Goal: Register for event/course

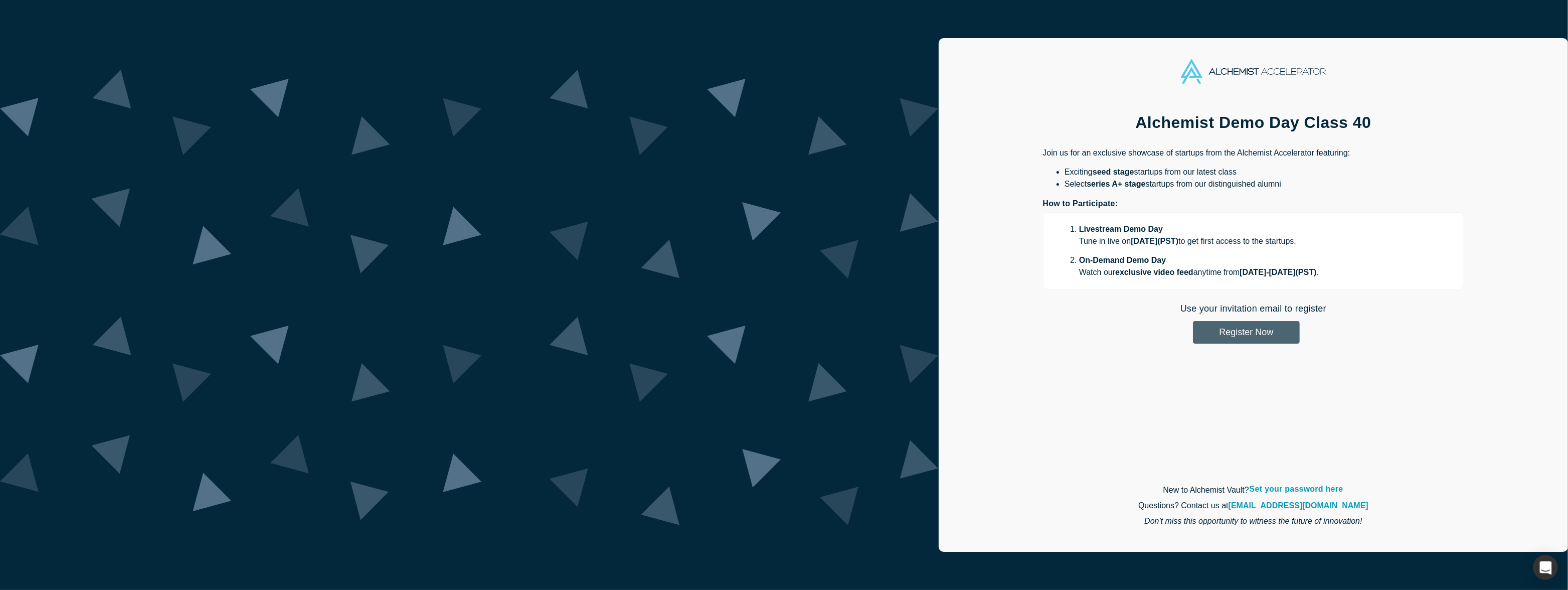
click at [1193, 332] on button "Register Now" at bounding box center [1246, 332] width 107 height 23
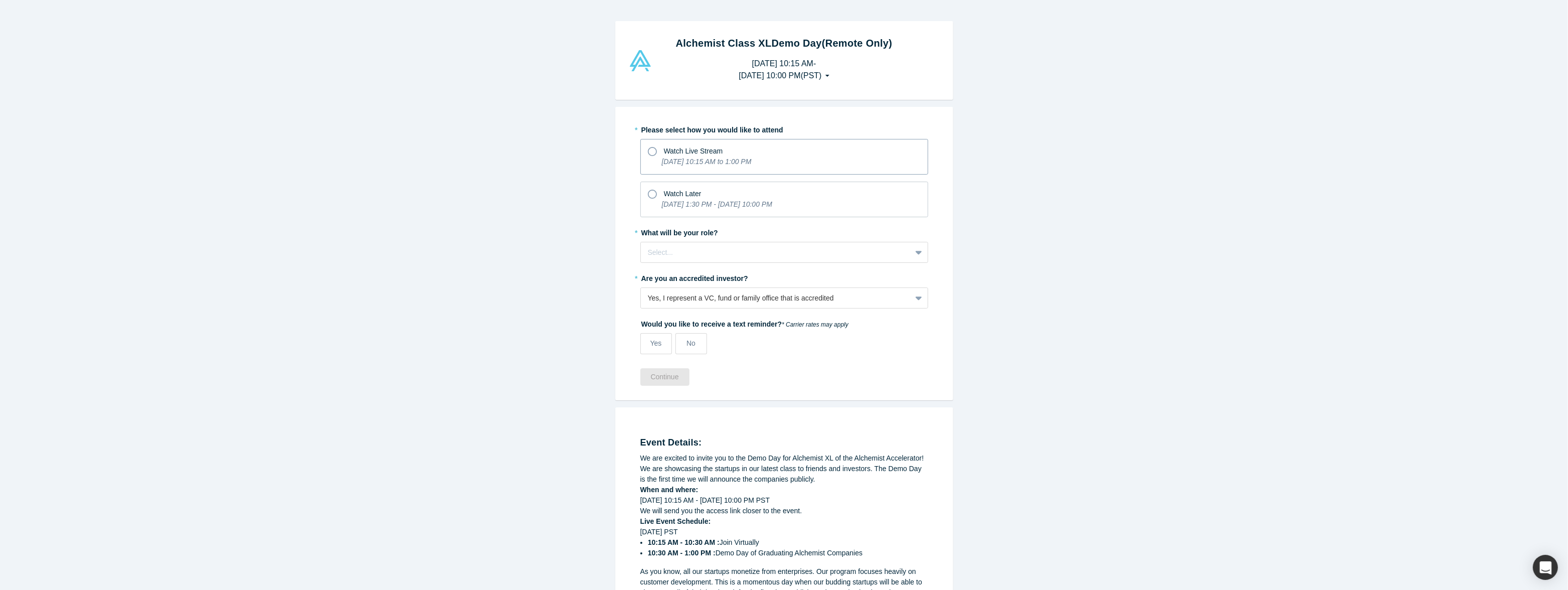
click at [685, 158] on icon "[DATE] 10:15 AM to 1:00 PM" at bounding box center [706, 161] width 89 height 8
click at [0, 0] on input "Watch Live Stream [DATE] 10:15 AM to 1:00 PM" at bounding box center [0, 0] width 0 height 0
click at [657, 188] on div "Watch Later" at bounding box center [784, 192] width 273 height 13
click at [0, 0] on input "Watch Later [DATE] 1:30 PM - [DATE] 10:00 PM" at bounding box center [0, 0] width 0 height 0
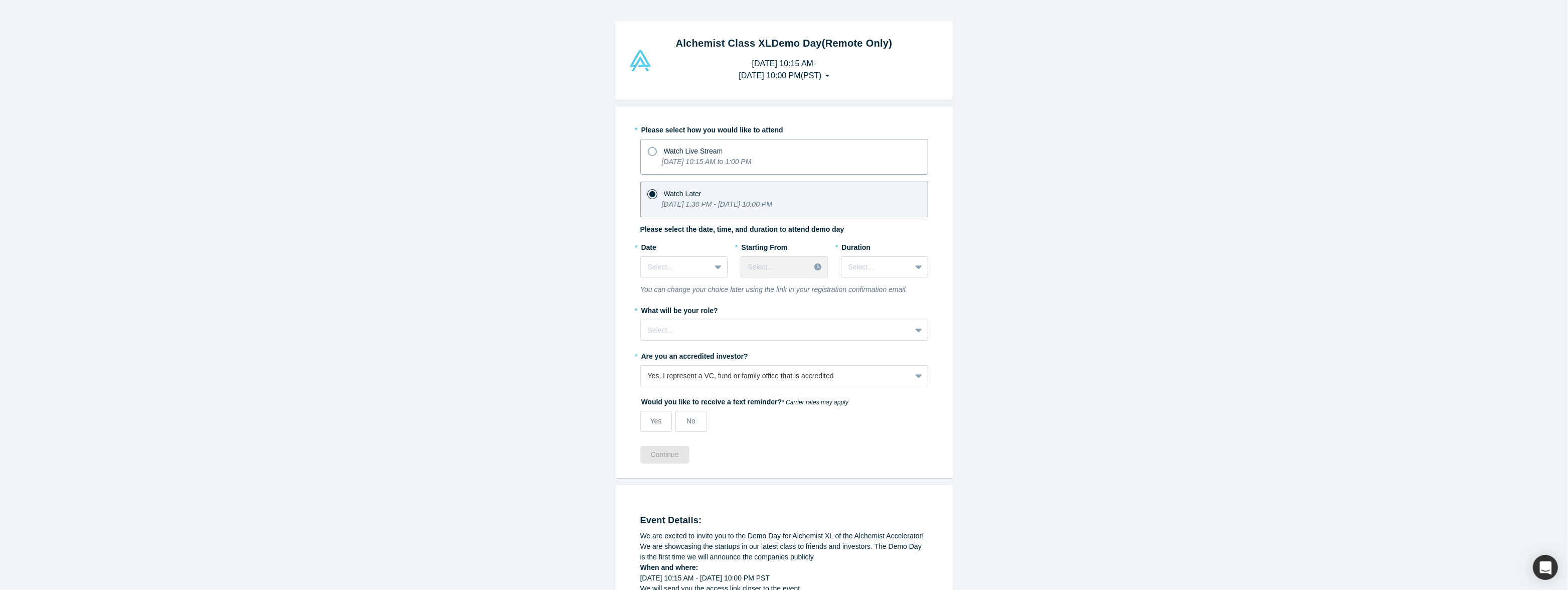
click at [662, 161] on icon "[DATE] 10:15 AM to 1:00 PM" at bounding box center [706, 161] width 89 height 8
click at [0, 0] on input "Watch Live Stream [DATE] 10:15 AM to 1:00 PM" at bounding box center [0, 0] width 0 height 0
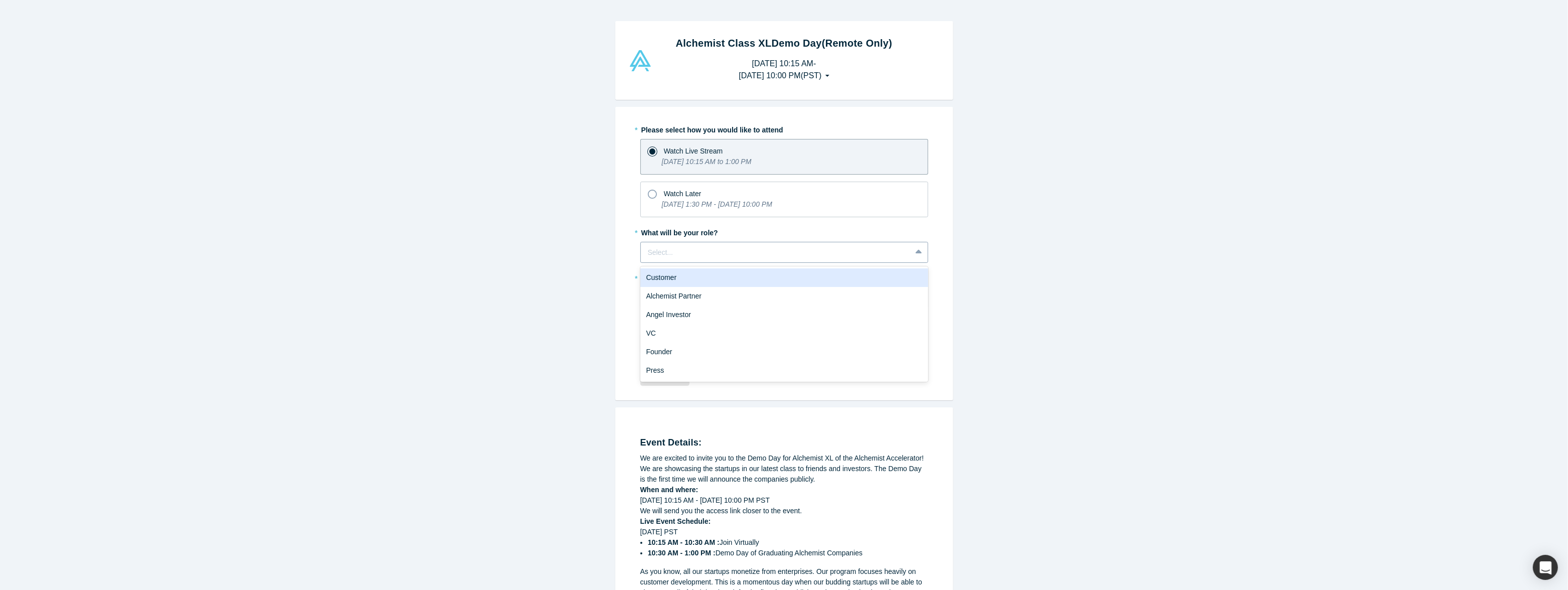
click at [696, 255] on div at bounding box center [775, 252] width 256 height 13
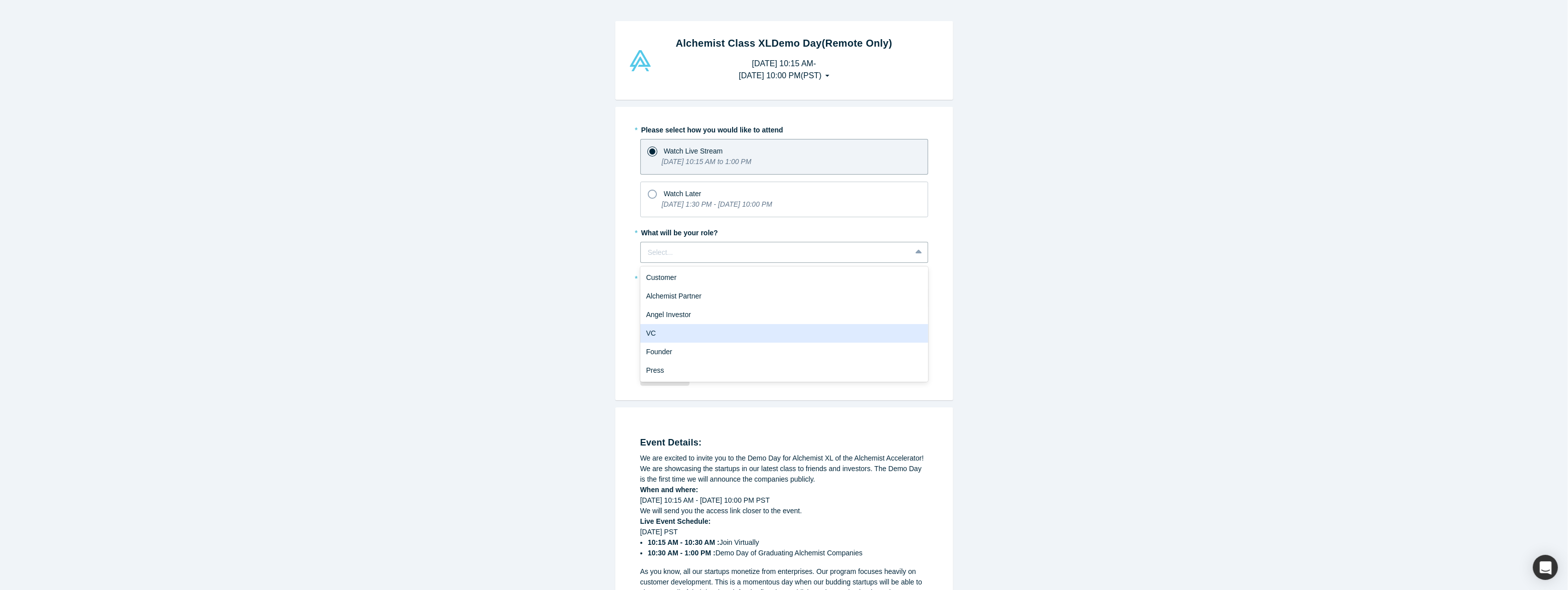
click at [684, 326] on div "VC" at bounding box center [784, 333] width 288 height 18
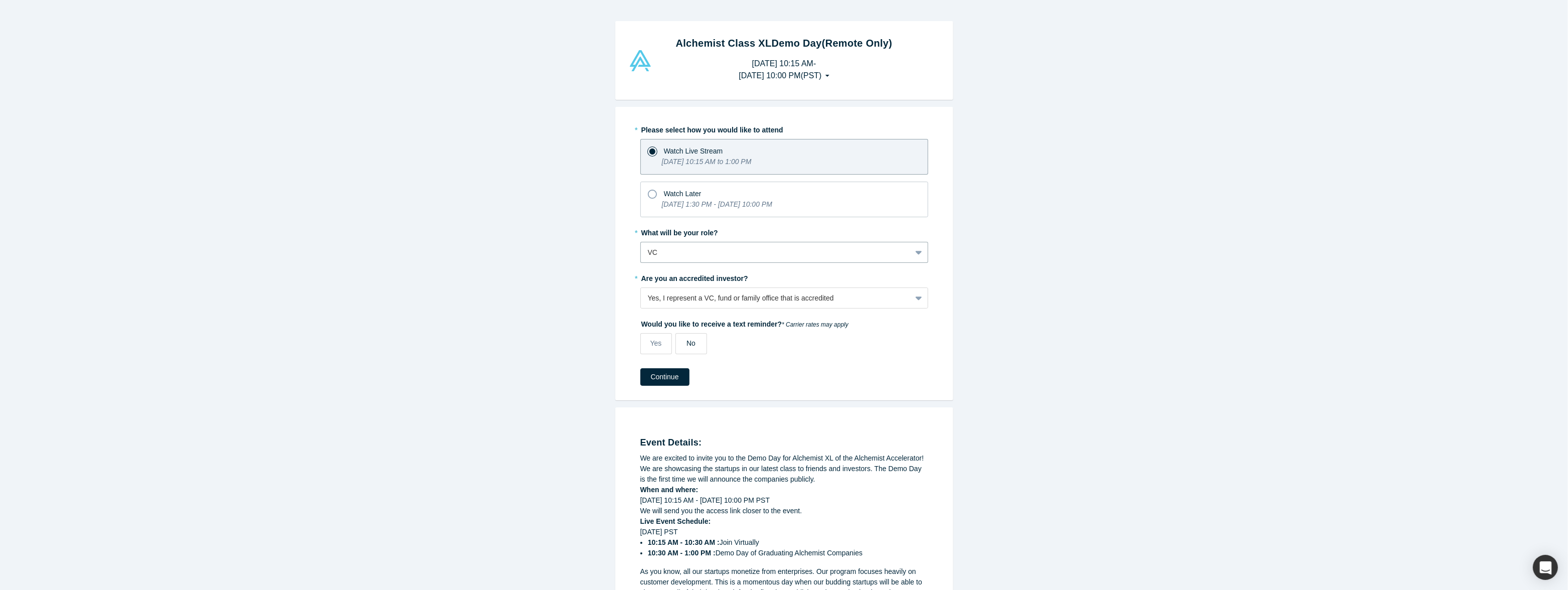
click at [684, 345] on label "No" at bounding box center [691, 343] width 32 height 21
click at [0, 0] on input "No" at bounding box center [0, 0] width 0 height 0
drag, startPoint x: 678, startPoint y: 381, endPoint x: 721, endPoint y: 370, distance: 44.4
click at [721, 370] on div "Continue" at bounding box center [784, 377] width 288 height 18
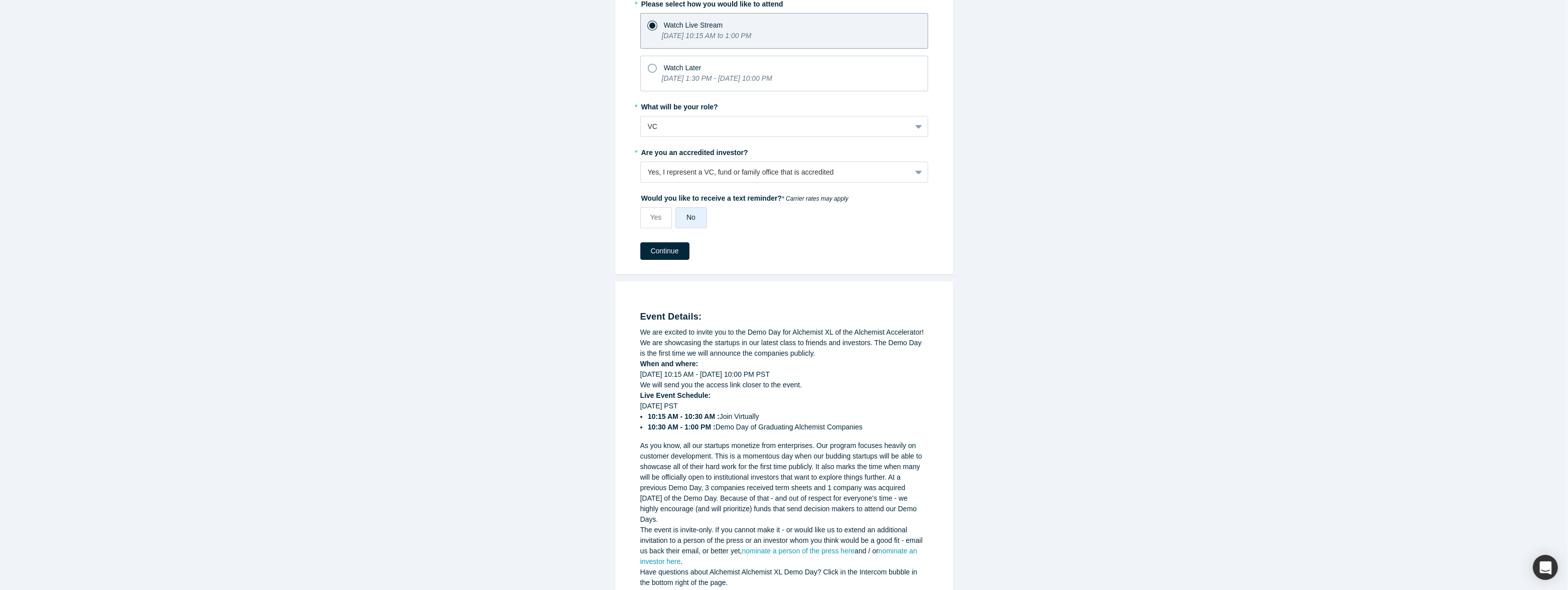
scroll to position [162, 0]
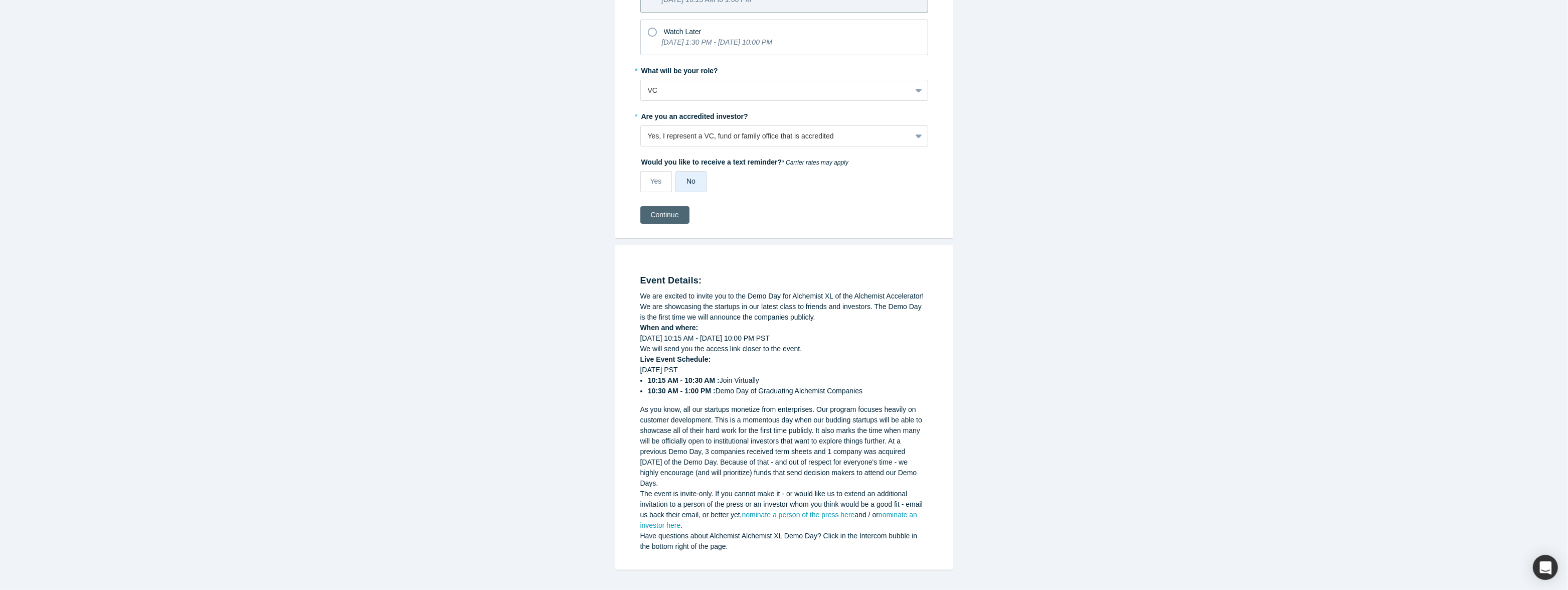
click at [674, 214] on button "Continue" at bounding box center [665, 215] width 49 height 18
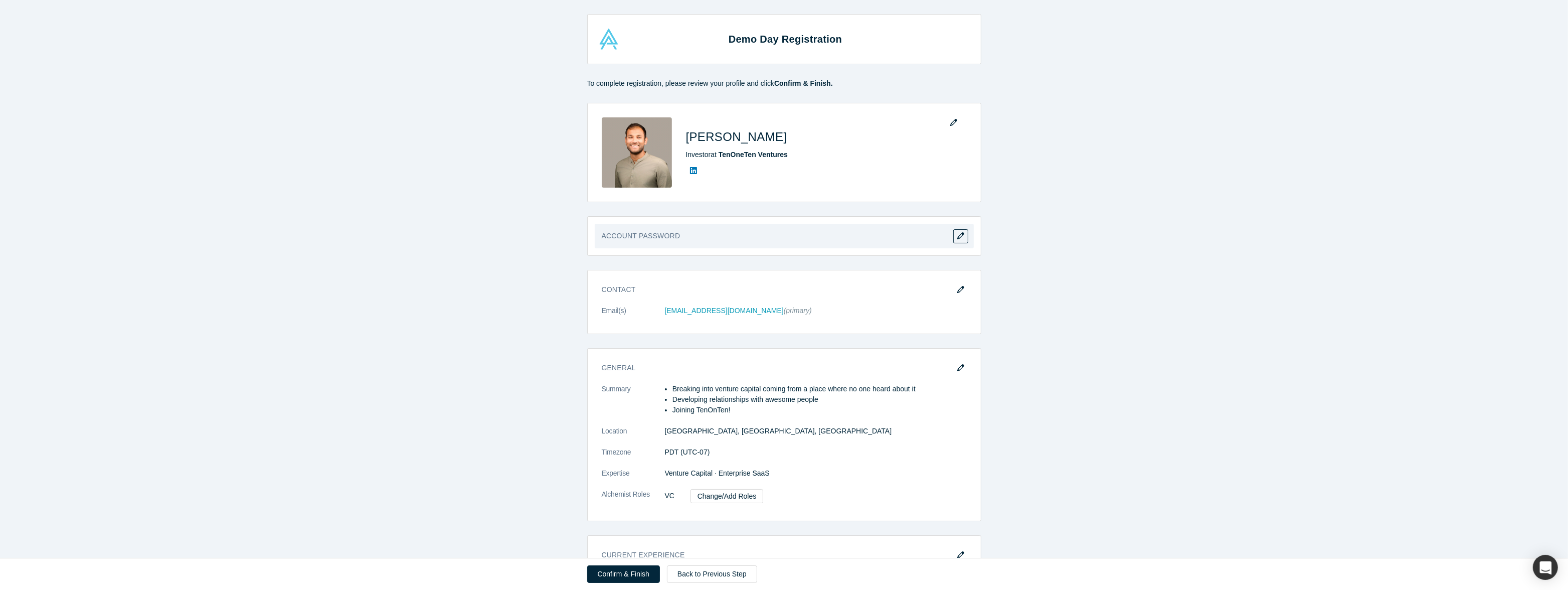
click at [677, 232] on h3 "Account Password" at bounding box center [785, 239] width 365 height 18
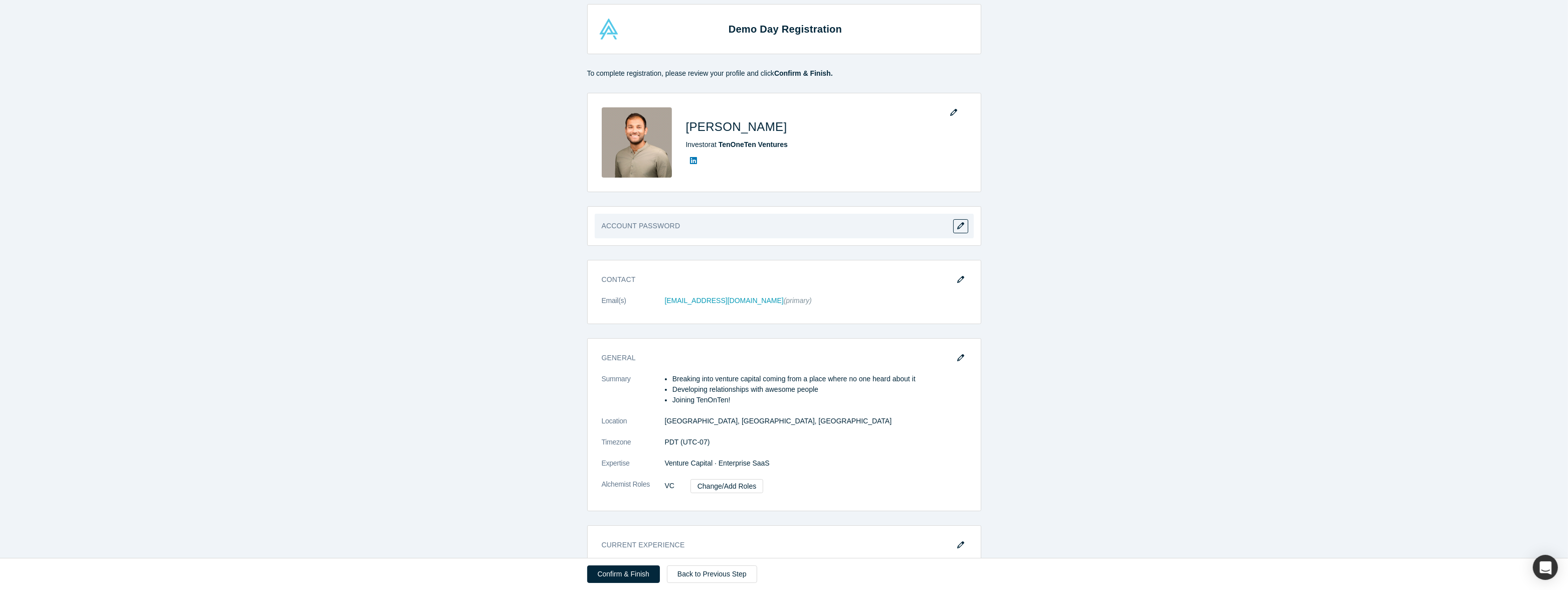
scroll to position [11, 0]
click at [965, 227] on button "button" at bounding box center [961, 225] width 15 height 14
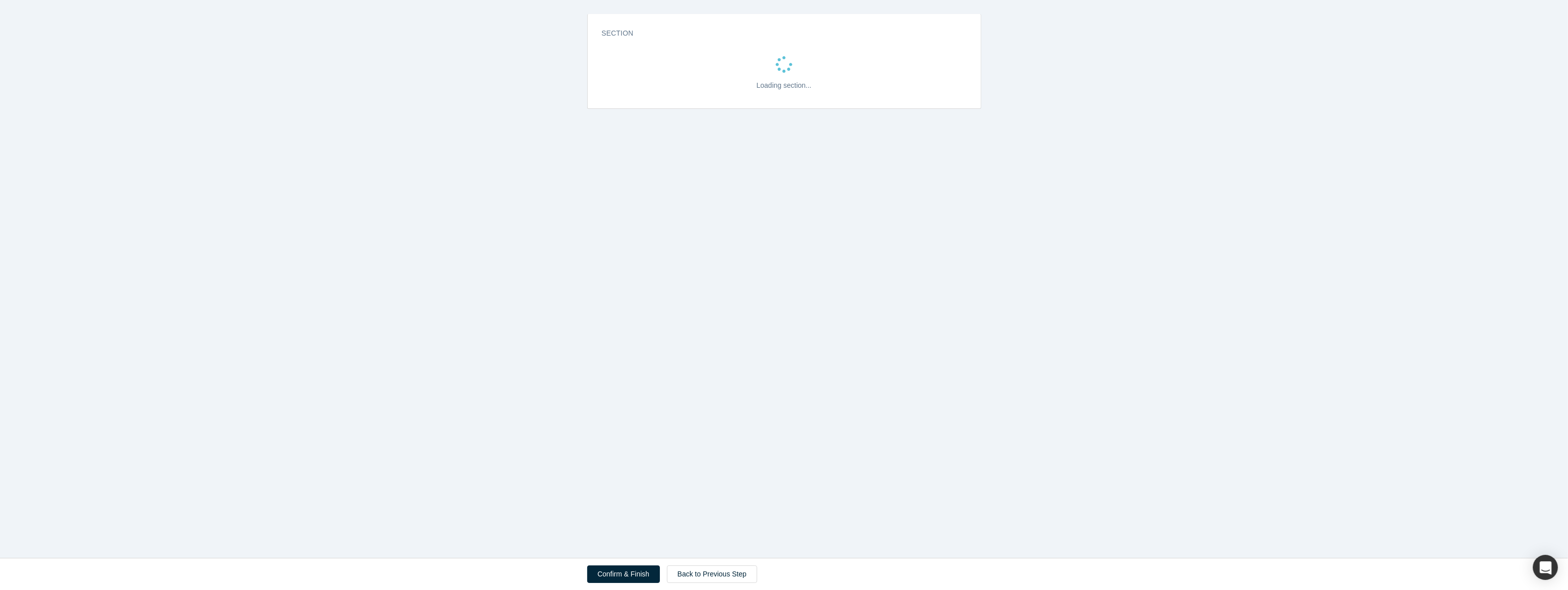
scroll to position [0, 0]
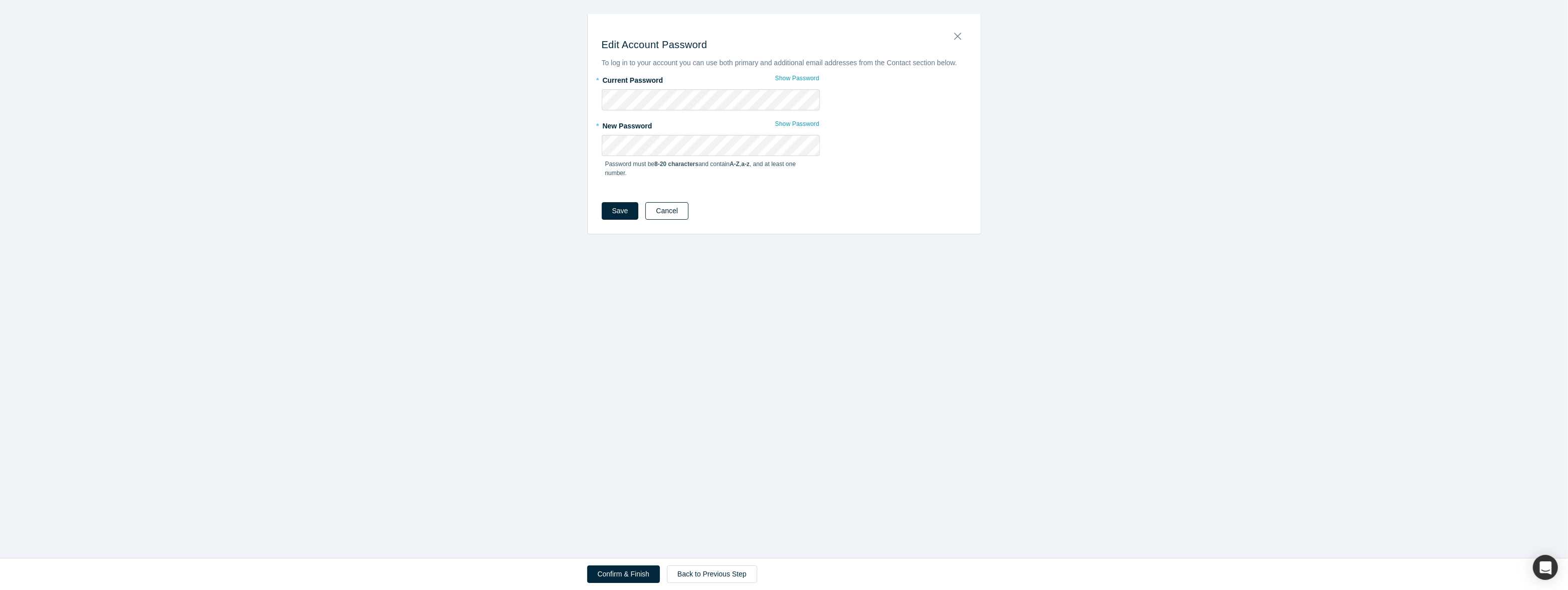
click at [657, 206] on button "Cancel" at bounding box center [667, 211] width 43 height 18
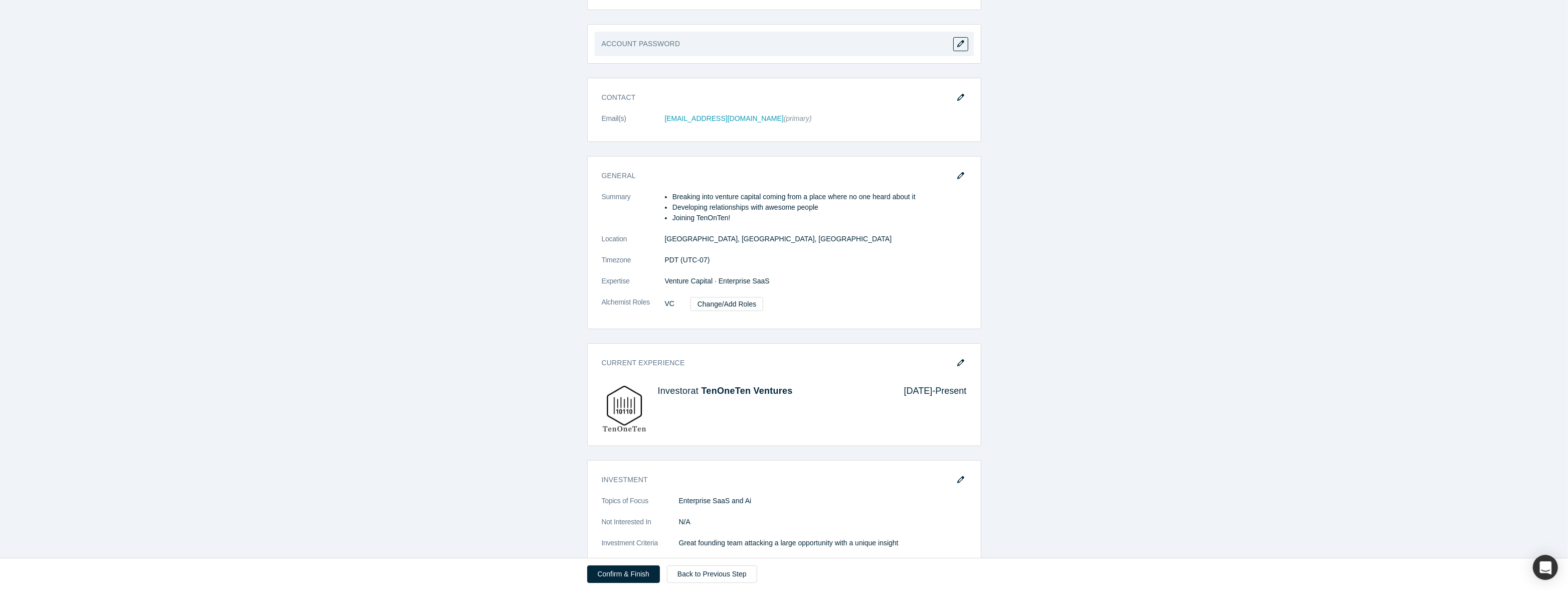
scroll to position [194, 0]
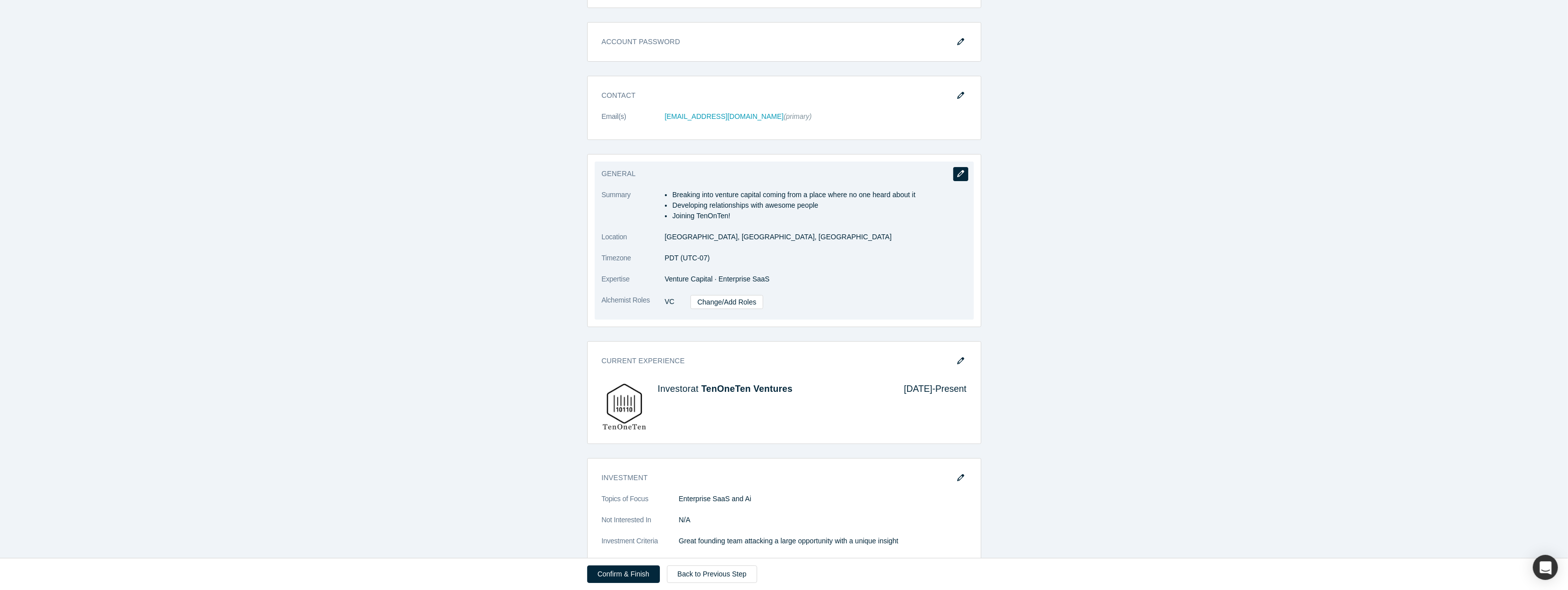
click at [964, 175] on icon "button" at bounding box center [961, 174] width 7 height 7
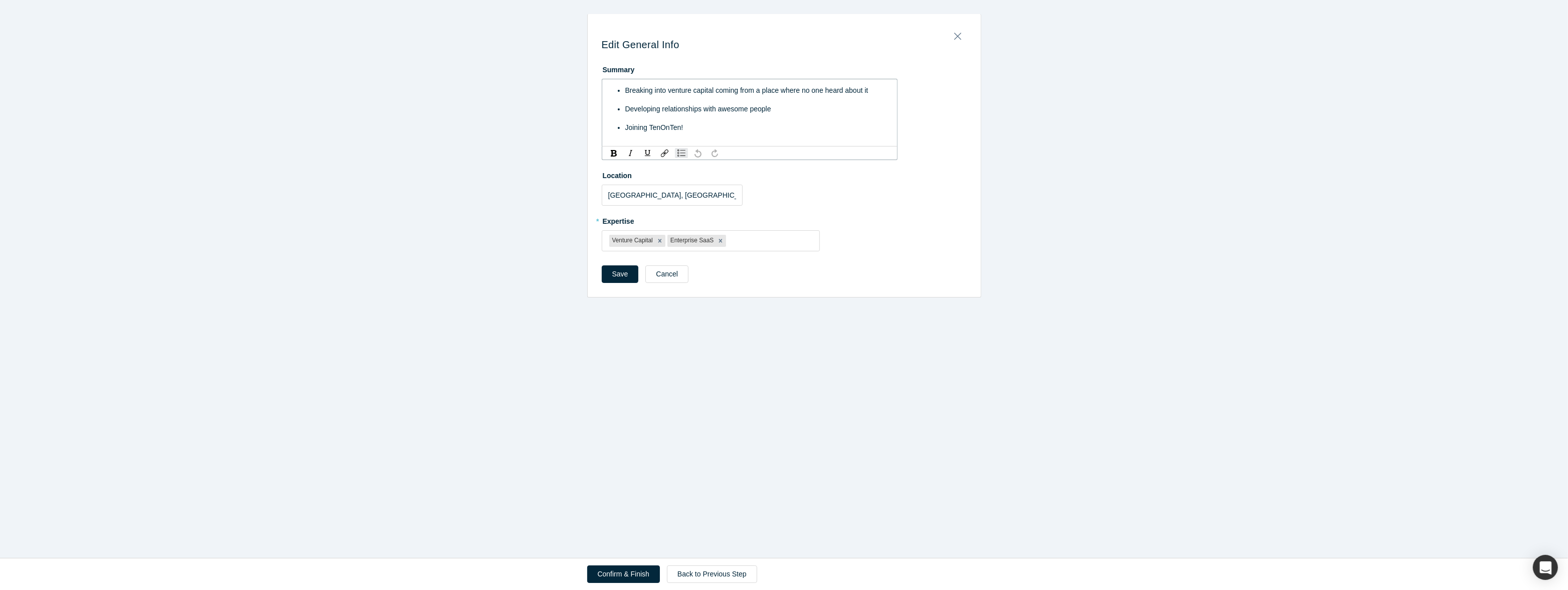
click at [744, 130] on div "Joining TenOnTen!" at bounding box center [755, 127] width 260 height 10
drag, startPoint x: 711, startPoint y: 128, endPoint x: 629, endPoint y: 96, distance: 88.0
click at [629, 96] on ul "Breaking into venture capital coming from a place where no one heard about it D…" at bounding box center [750, 109] width 270 height 47
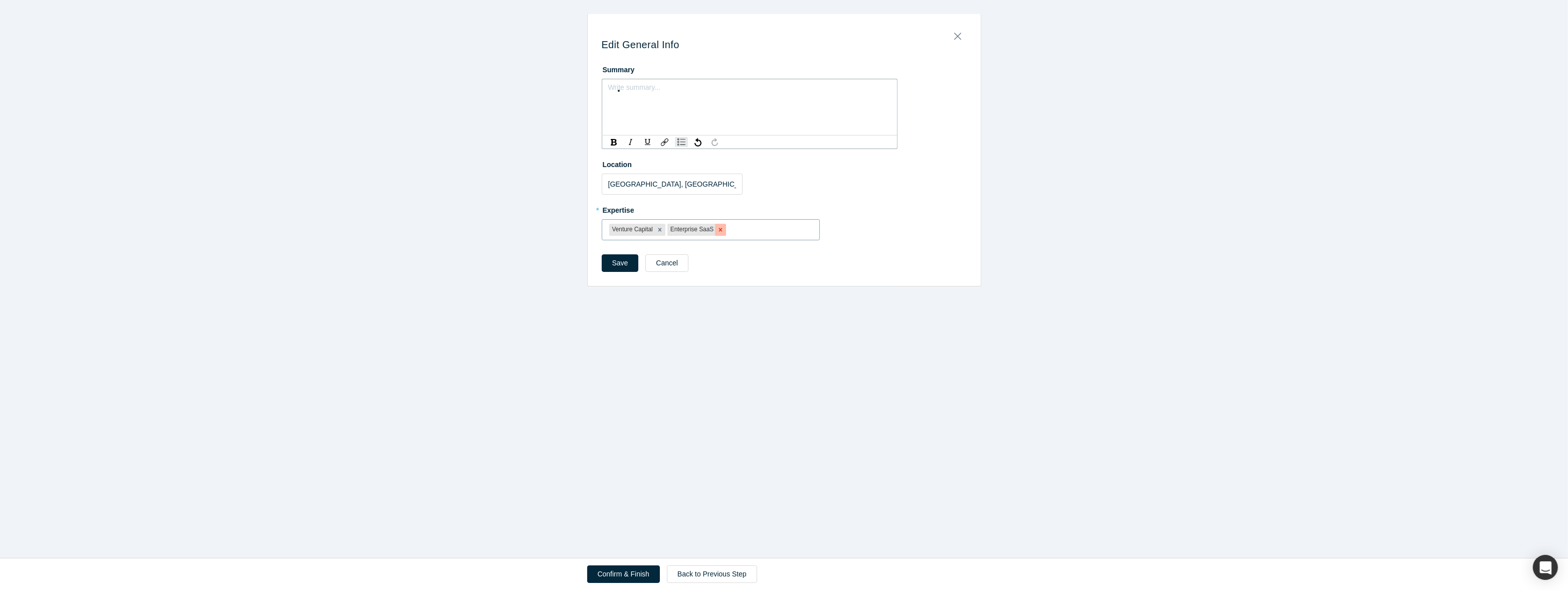
click at [721, 229] on icon "Remove Enterprise SaaS" at bounding box center [721, 230] width 7 height 7
click at [660, 230] on icon "Remove Venture Capital" at bounding box center [660, 230] width 4 height 4
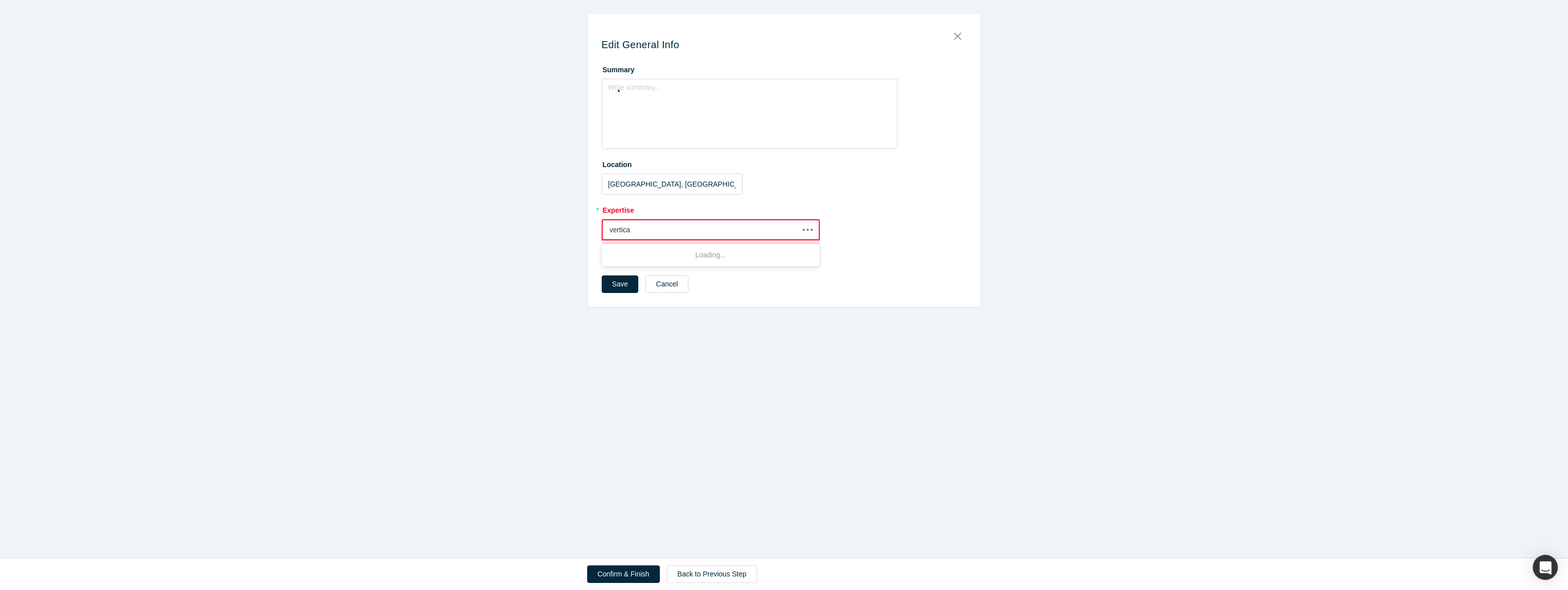
type input "vertical"
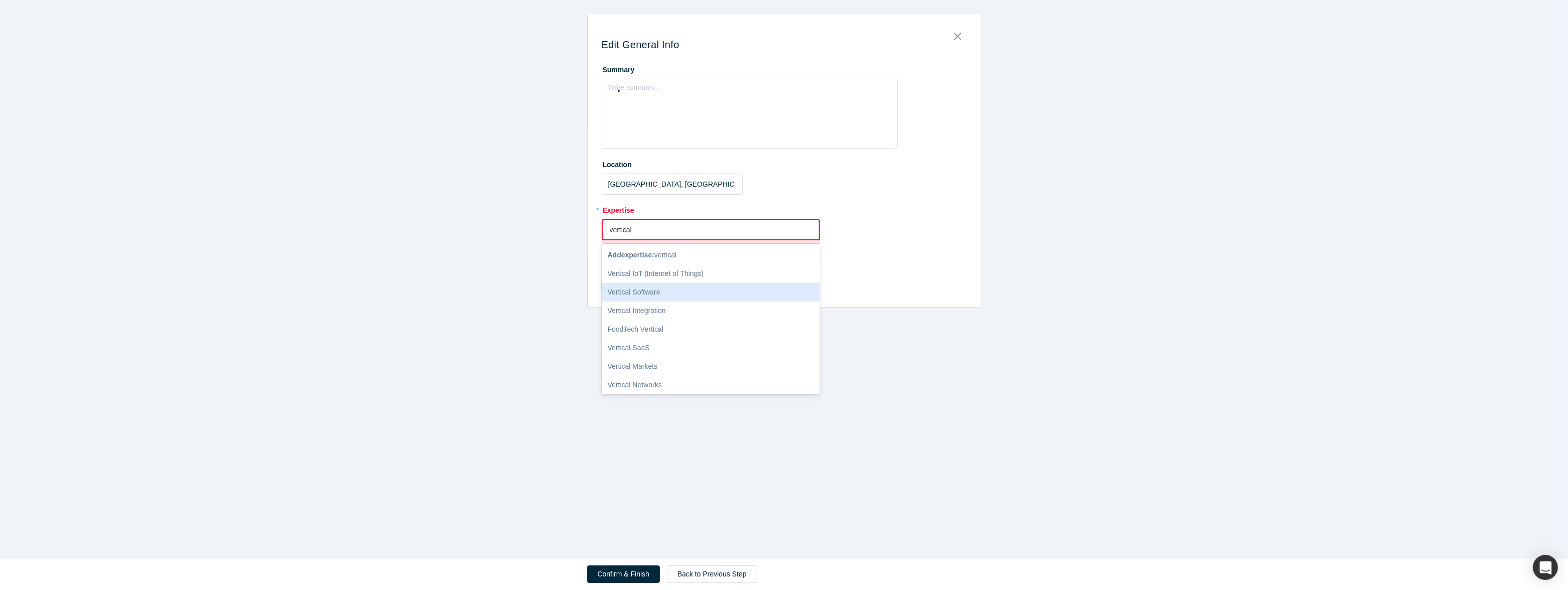
click at [648, 284] on div "Vertical Software" at bounding box center [711, 292] width 219 height 18
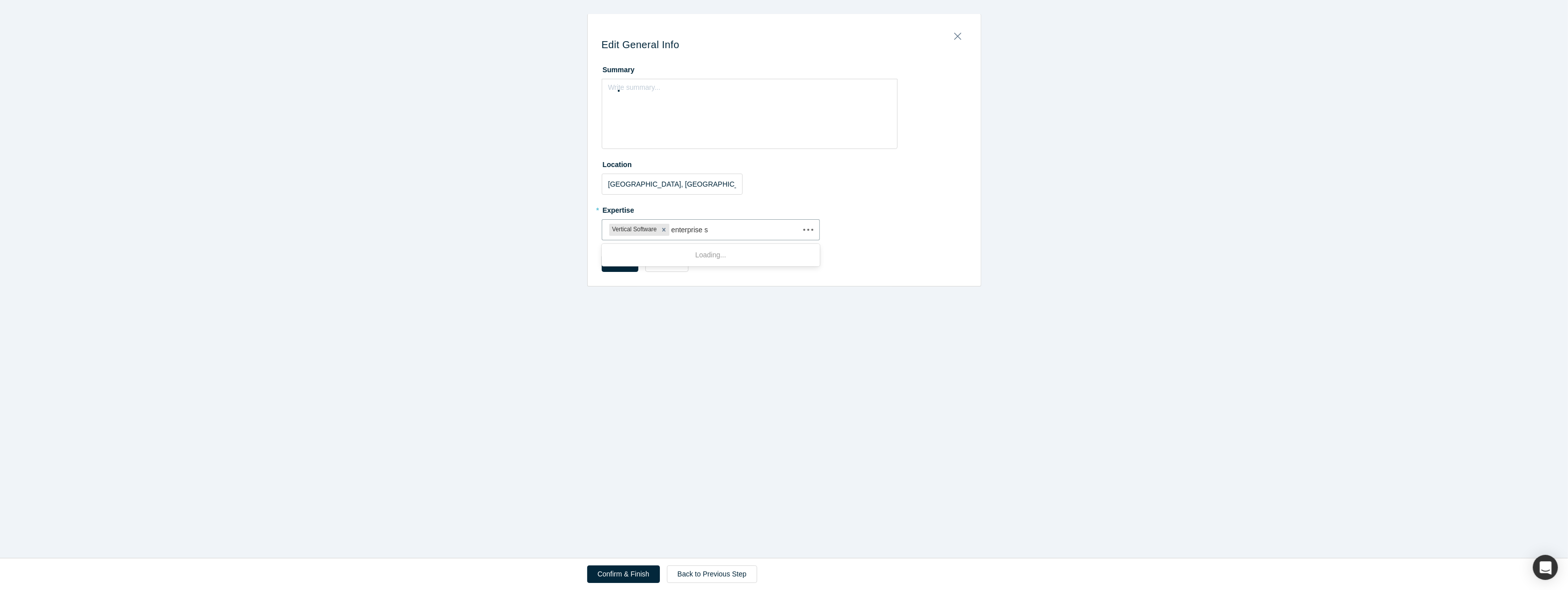
type input "enterprise sa"
click at [668, 323] on div "Enterprise SaaS" at bounding box center [711, 329] width 219 height 18
type input "ai"
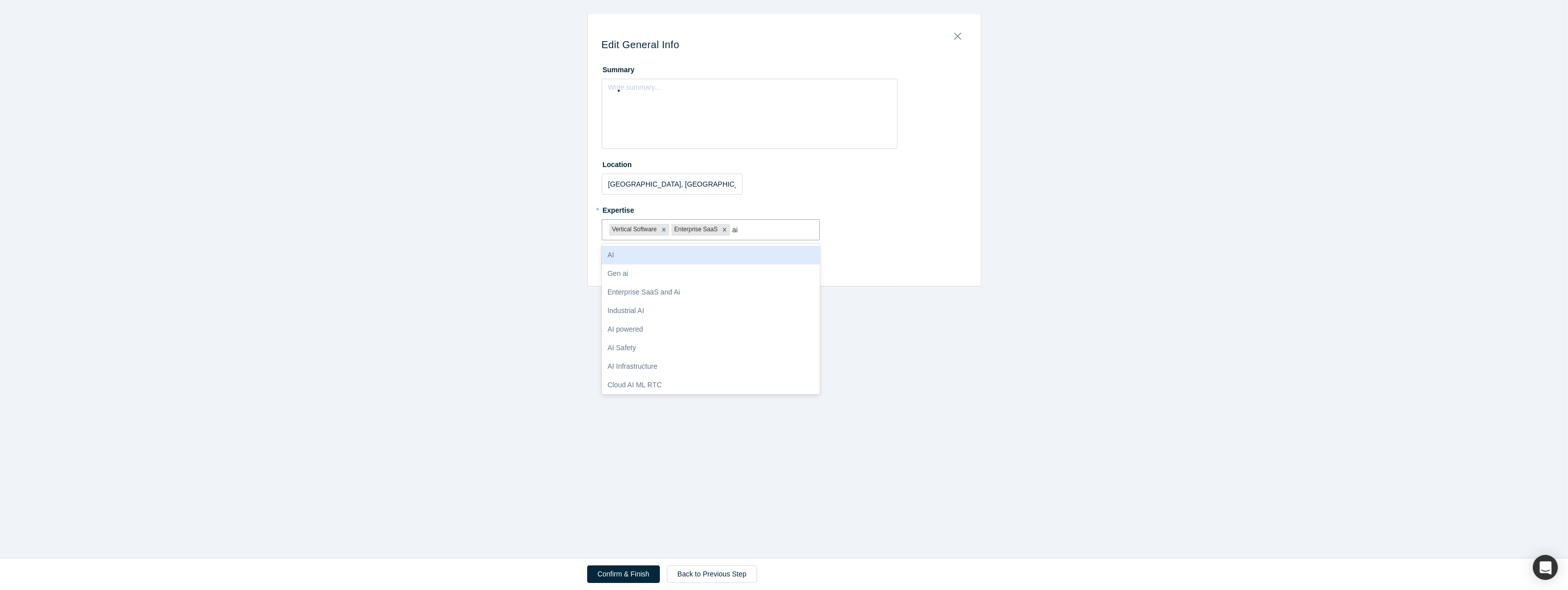
click at [674, 259] on div "AI" at bounding box center [711, 255] width 219 height 18
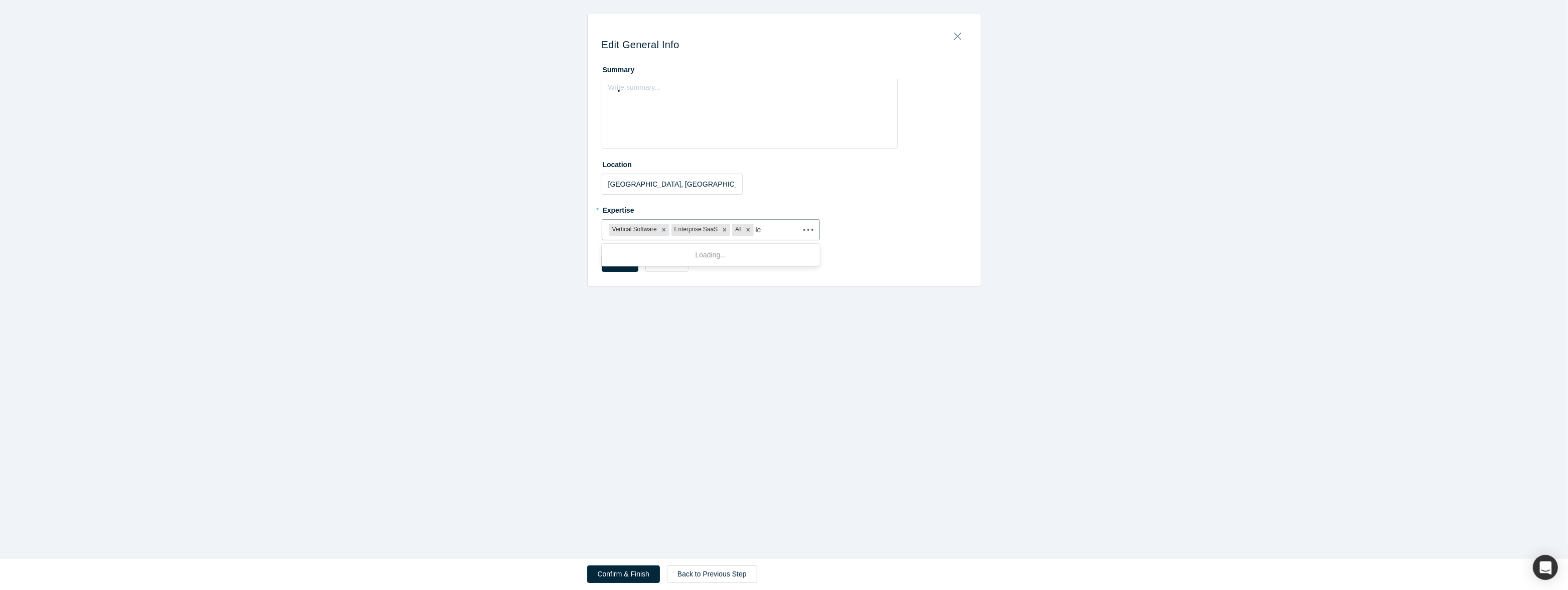
type input "l"
click at [726, 321] on div "Edit General Info Summary Write summary... Location [GEOGRAPHIC_DATA], [GEOGRAP…" at bounding box center [784, 279] width 1568 height 558
click at [613, 269] on button "Save" at bounding box center [620, 263] width 37 height 18
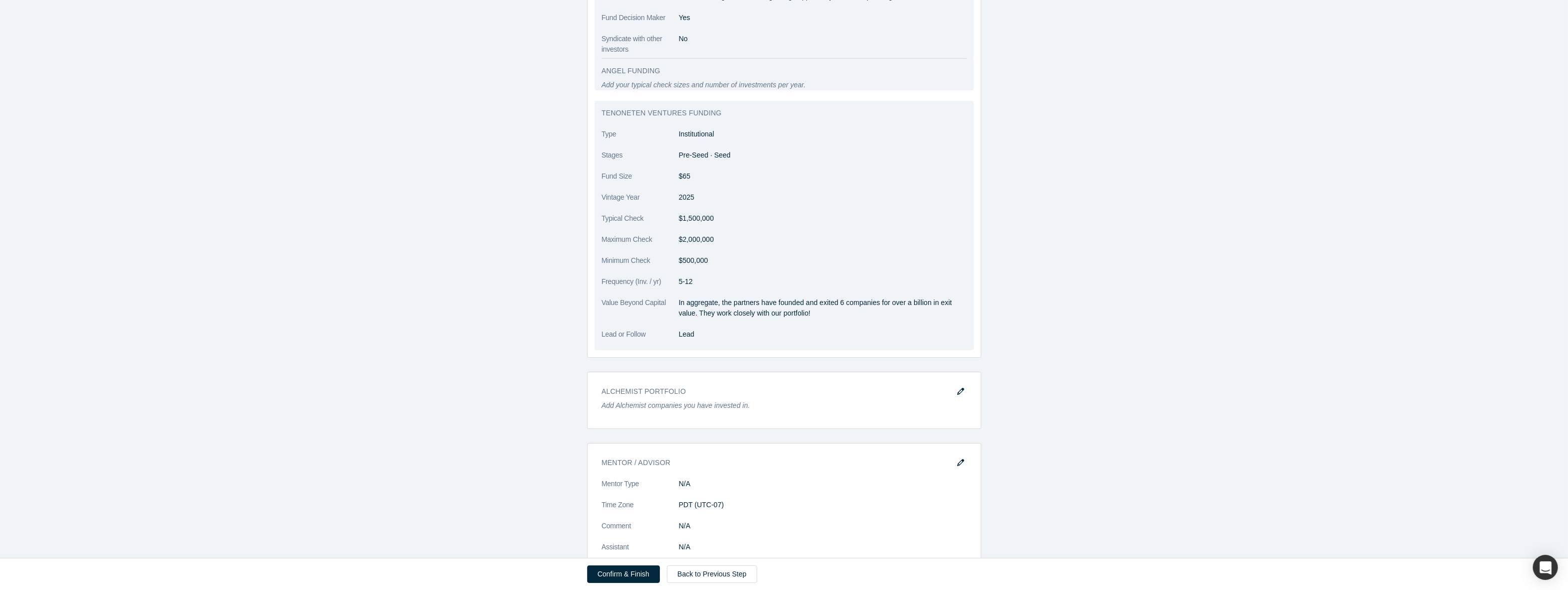
scroll to position [742, 0]
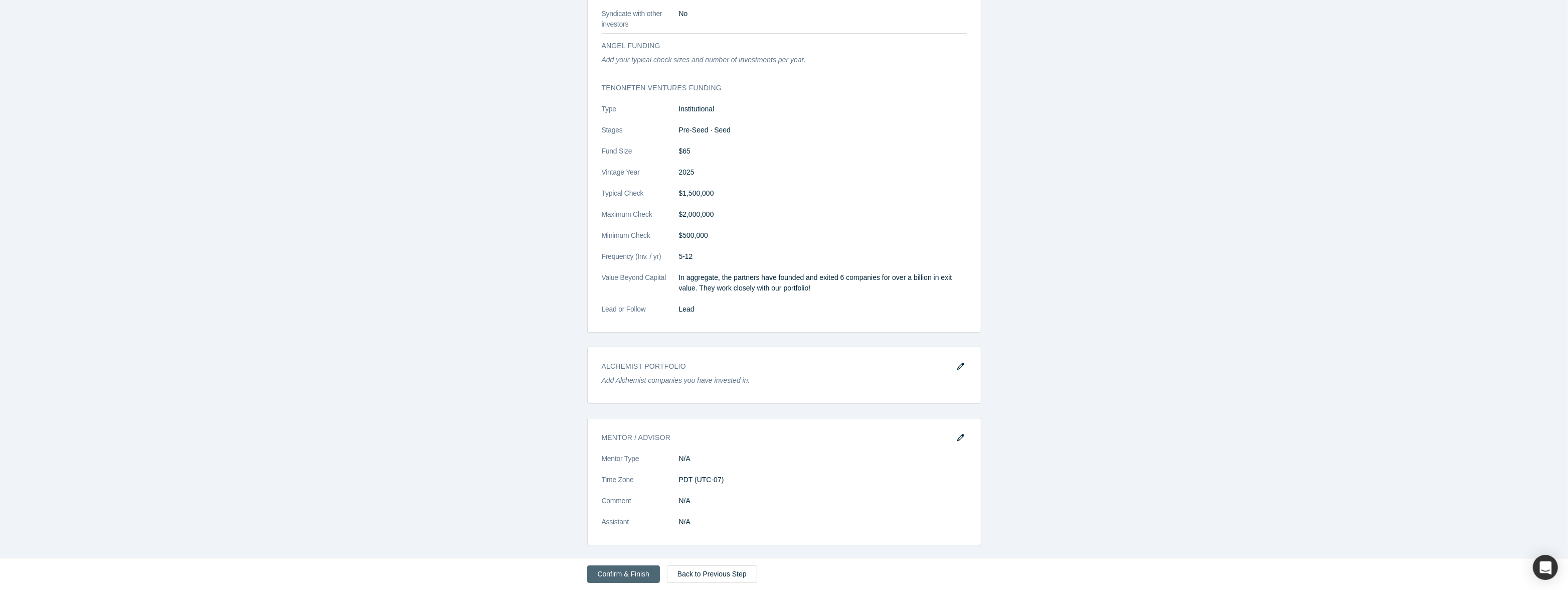
click at [635, 574] on button "Confirm & Finish" at bounding box center [623, 574] width 72 height 18
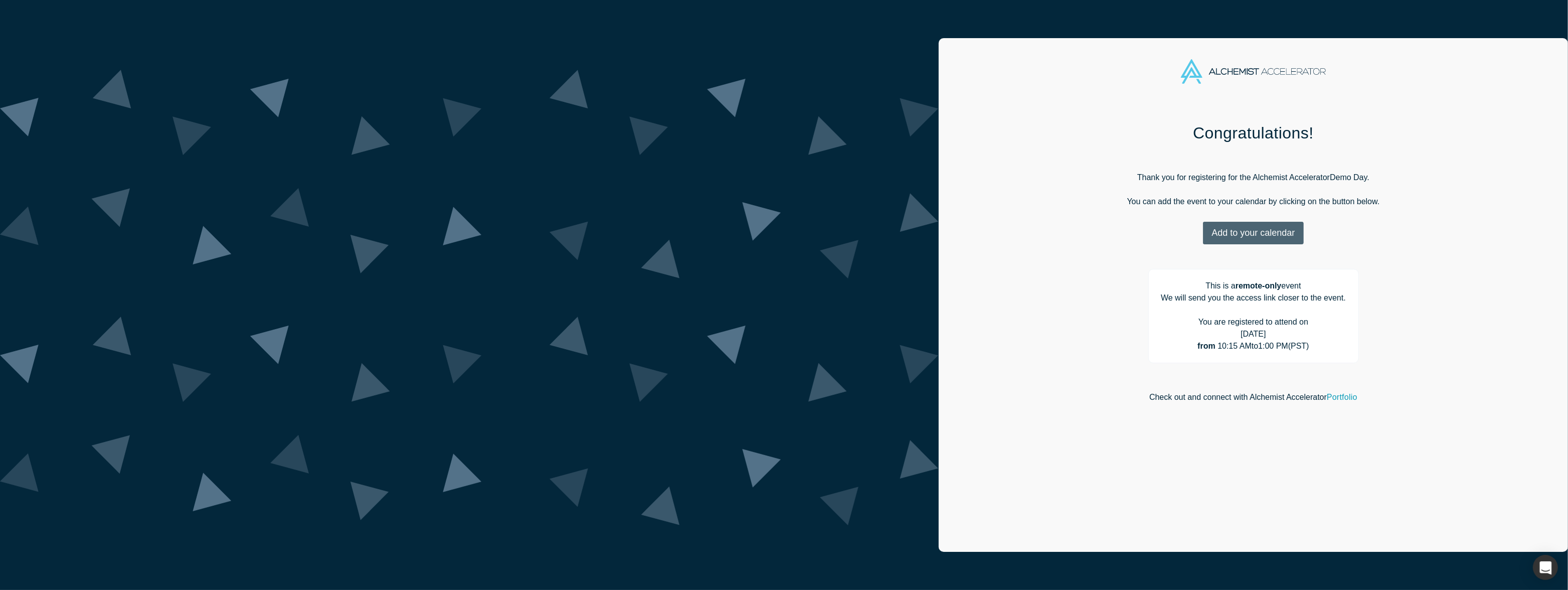
click at [1203, 228] on button "Add to your calendar" at bounding box center [1253, 233] width 100 height 23
click at [1227, 286] on link "Google" at bounding box center [1250, 283] width 48 height 9
